Goal: Task Accomplishment & Management: Use online tool/utility

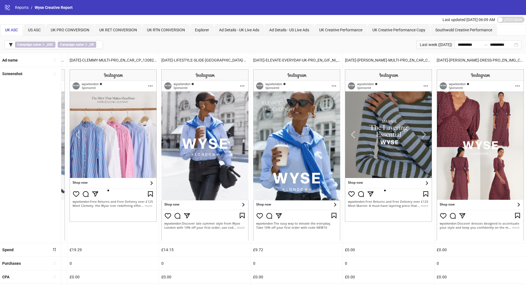
click at [240, 33] on div "Ad Details - UK Live Ads" at bounding box center [239, 29] width 50 height 11
click at [335, 28] on span "UK Creative Performance" at bounding box center [340, 30] width 43 height 4
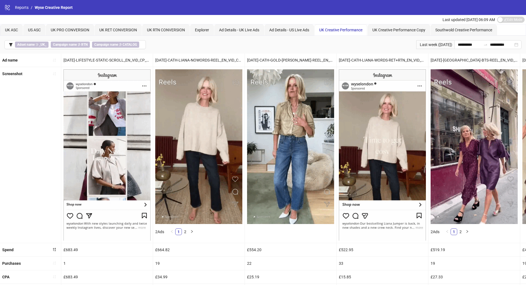
click at [12, 45] on icon "filter" at bounding box center [11, 45] width 4 height 4
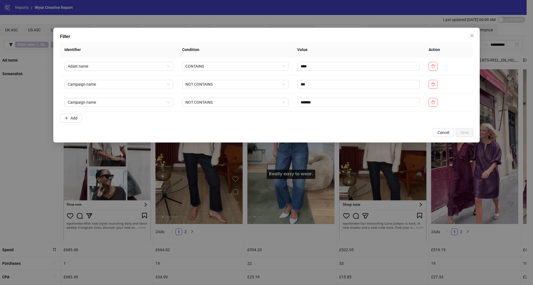
click at [70, 119] on button "Add" at bounding box center [71, 118] width 22 height 9
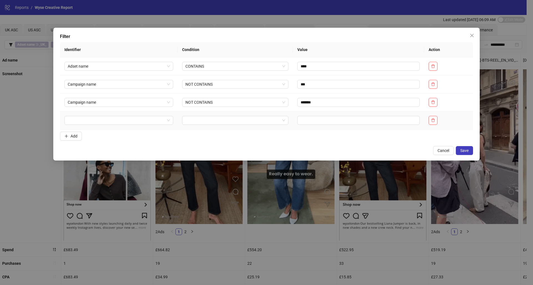
click at [108, 120] on input "search" at bounding box center [116, 120] width 97 height 8
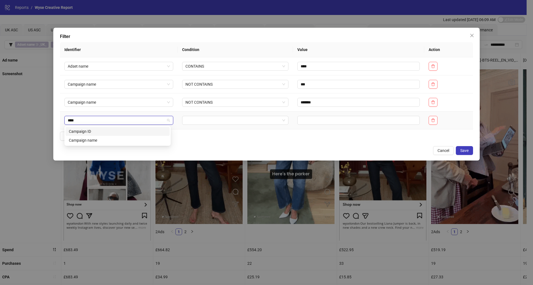
type input "*****"
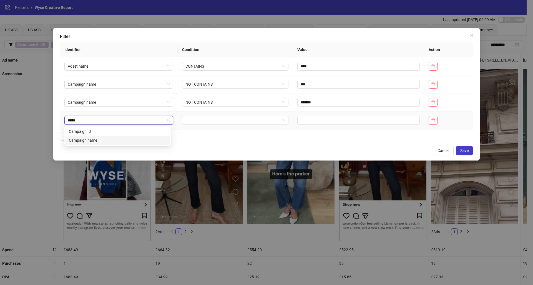
click at [120, 141] on div "Campaign name" at bounding box center [117, 140] width 97 height 6
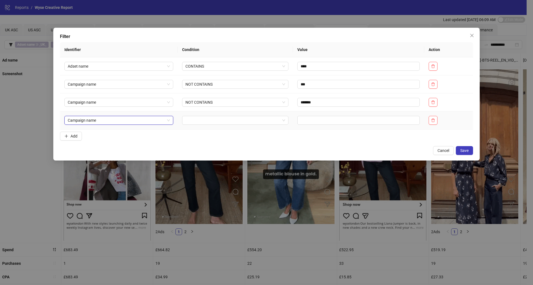
click at [226, 119] on input "search" at bounding box center [232, 120] width 95 height 8
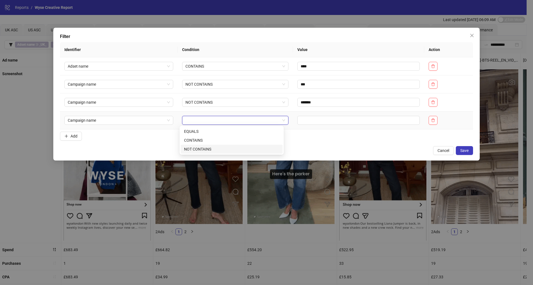
click at [219, 151] on div "NOT CONTAINS" at bounding box center [231, 149] width 95 height 6
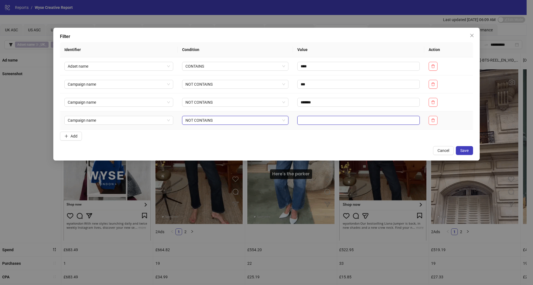
click at [309, 117] on input "text" at bounding box center [358, 120] width 122 height 9
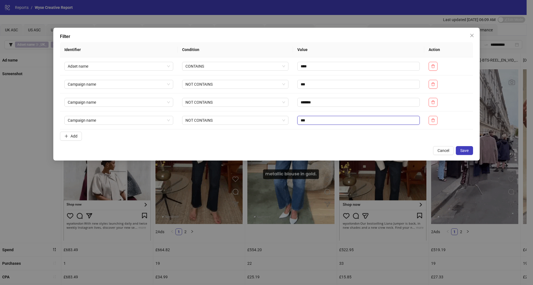
type input "***"
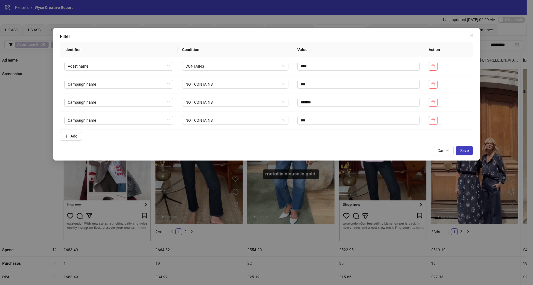
click at [468, 146] on button "Save" at bounding box center [464, 150] width 17 height 9
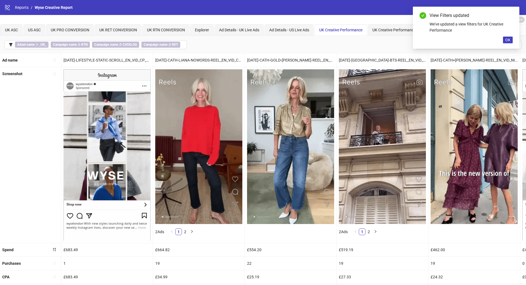
click at [509, 41] on span "OK" at bounding box center [507, 40] width 5 height 4
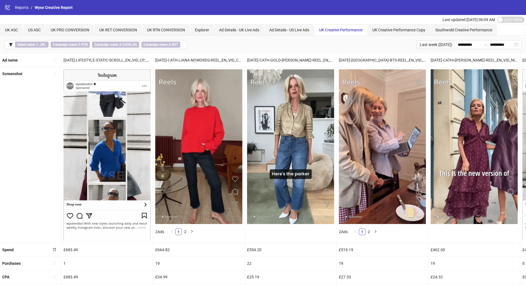
scroll to position [109, 0]
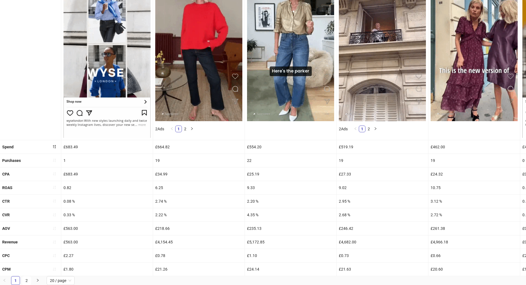
click at [56, 186] on icon "sort-ascending" at bounding box center [54, 188] width 4 height 4
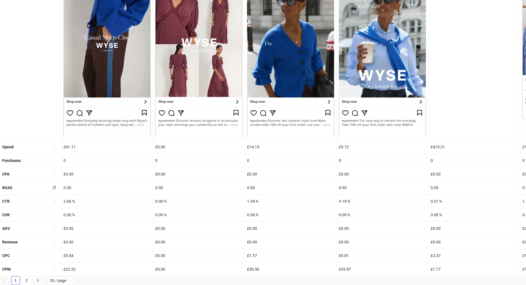
click at [56, 186] on icon "sort-ascending" at bounding box center [54, 188] width 4 height 4
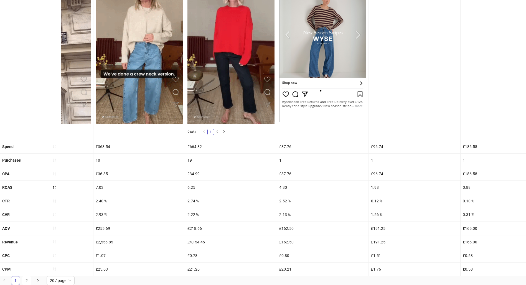
scroll to position [0, 0]
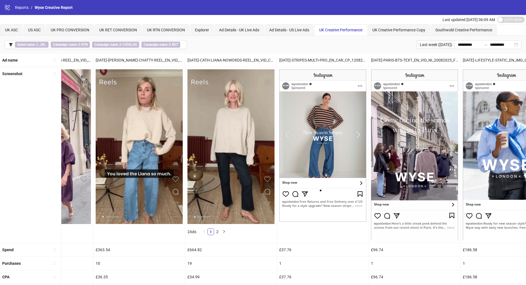
click at [219, 229] on li "2" at bounding box center [217, 232] width 7 height 7
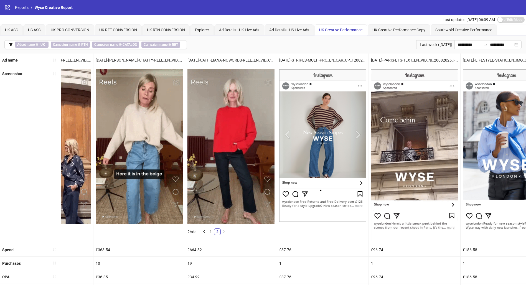
click at [213, 231] on link "1" at bounding box center [211, 232] width 6 height 6
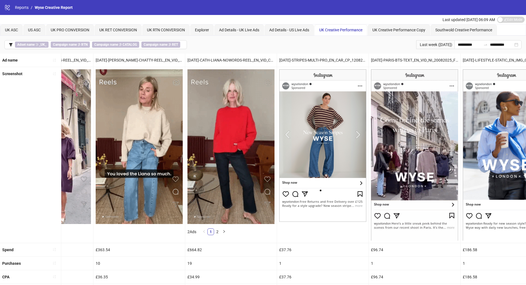
click at [218, 231] on link "2" at bounding box center [217, 232] width 6 height 6
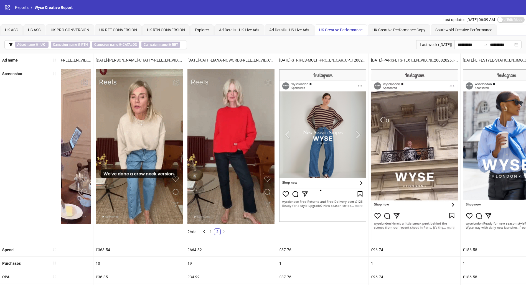
click at [213, 232] on link "1" at bounding box center [211, 232] width 6 height 6
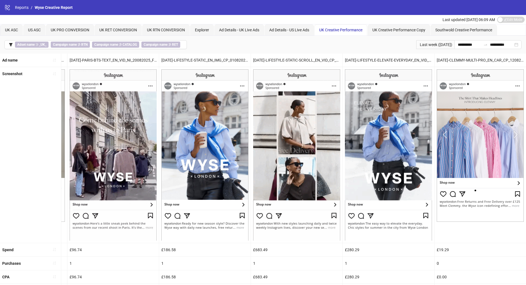
scroll to position [109, 0]
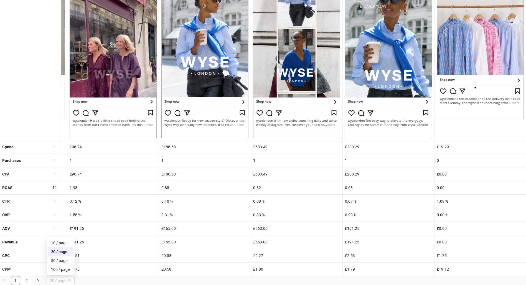
click at [69, 280] on span "20 / page" at bounding box center [60, 281] width 21 height 8
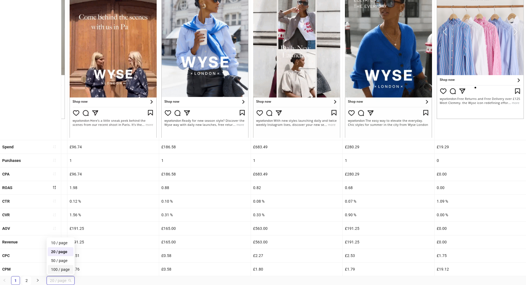
click at [67, 272] on div "100 / page" at bounding box center [60, 270] width 19 height 6
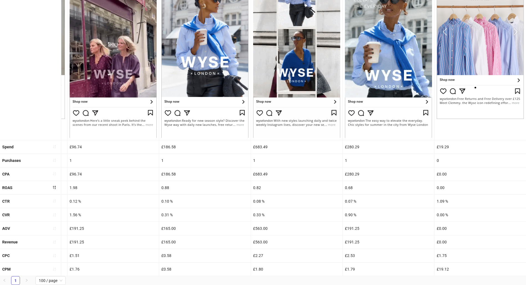
click at [121, 277] on ul "1 100 / page 10 / page 20 / page 50 / page 100 / page" at bounding box center [263, 280] width 526 height 9
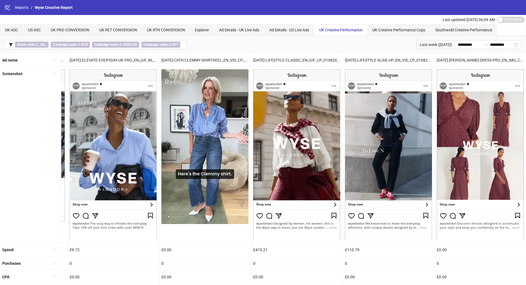
scroll to position [0, 0]
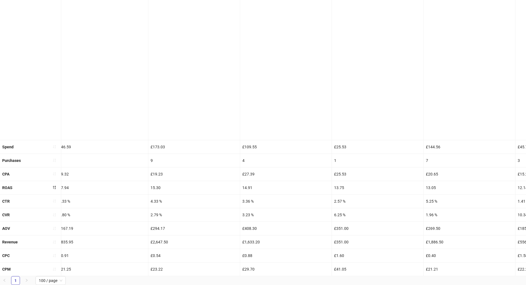
click at [53, 145] on icon "sort-ascending" at bounding box center [54, 147] width 4 height 4
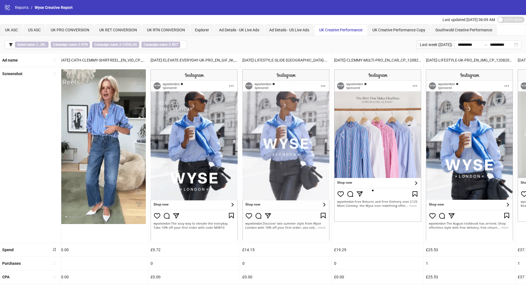
click at [54, 249] on icon "sort-ascending" at bounding box center [54, 250] width 4 height 4
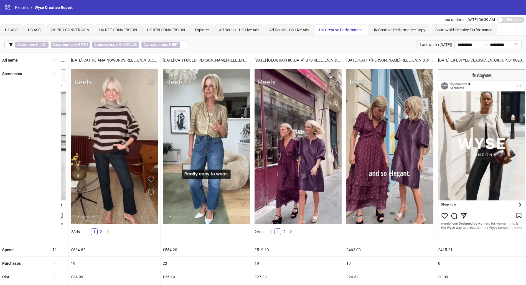
scroll to position [109, 0]
